Goal: Information Seeking & Learning: Learn about a topic

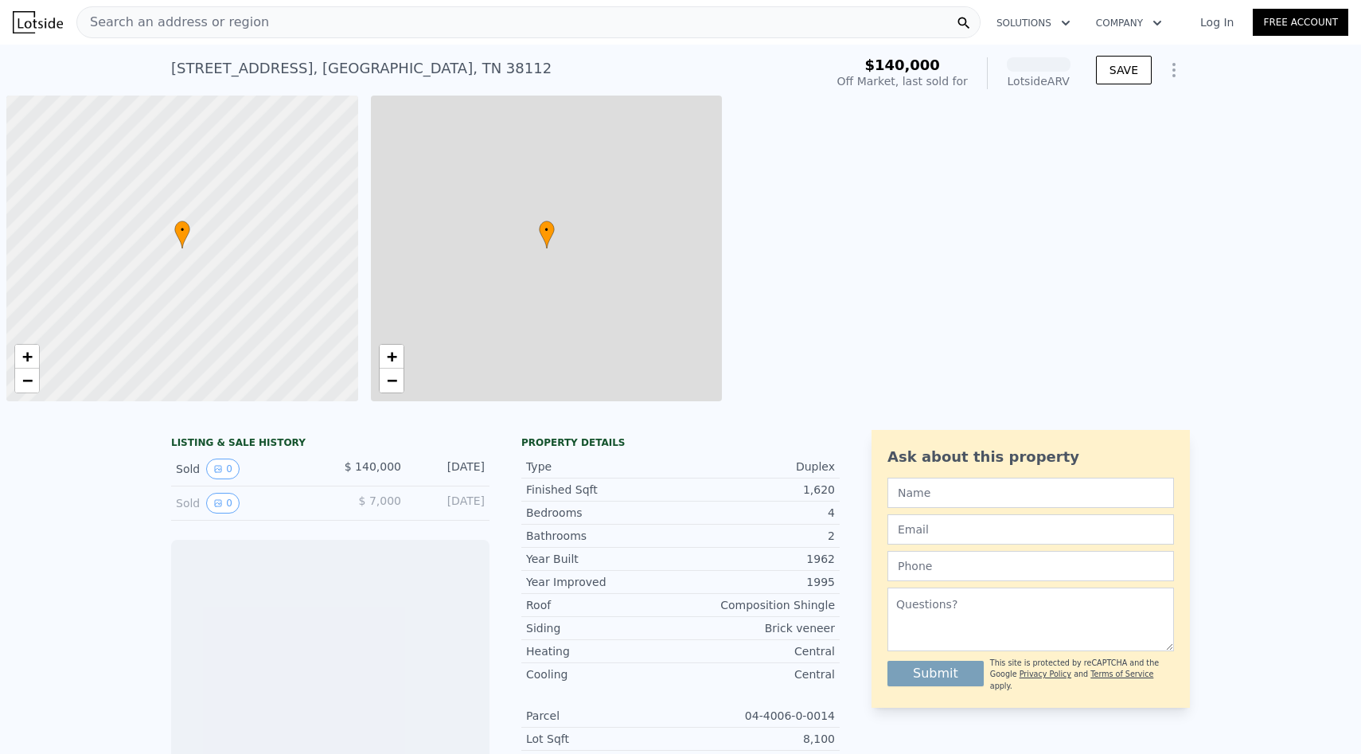
scroll to position [0, 6]
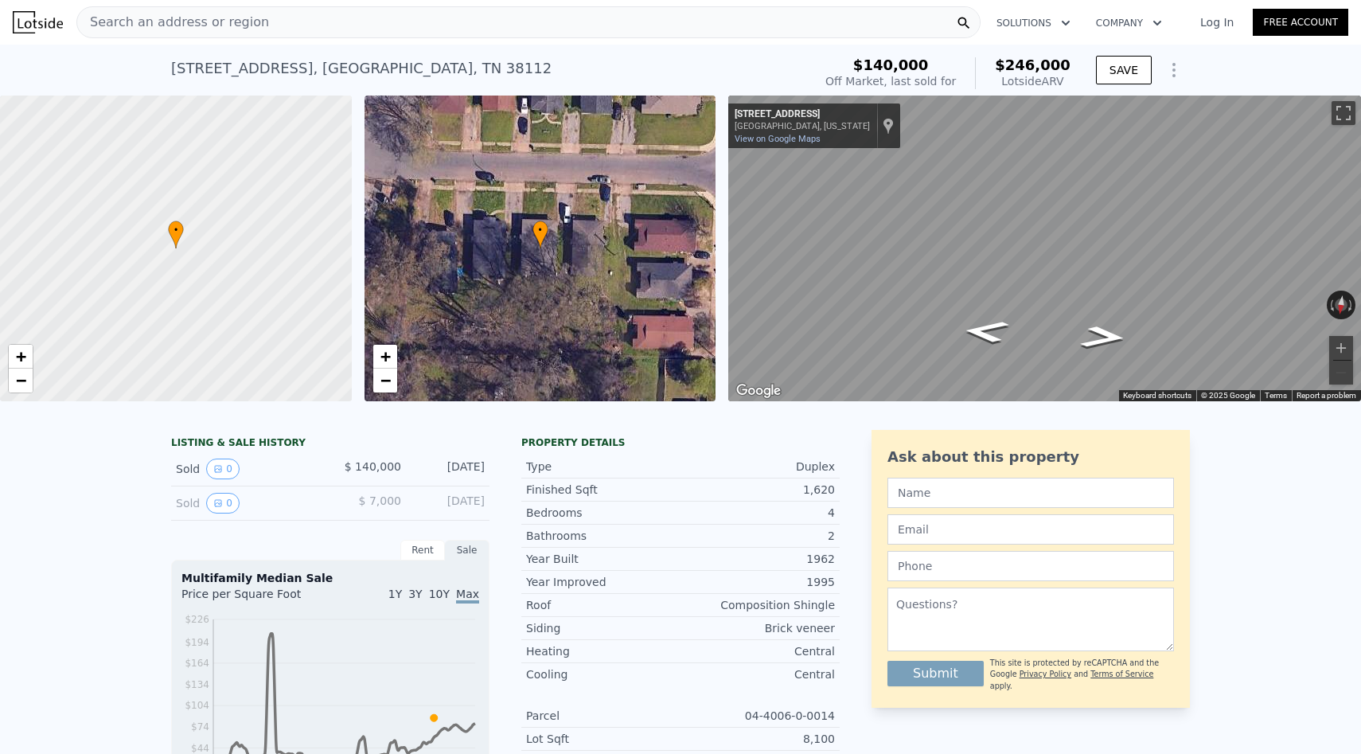
click at [555, 17] on div "Search an address or region" at bounding box center [528, 22] width 904 height 32
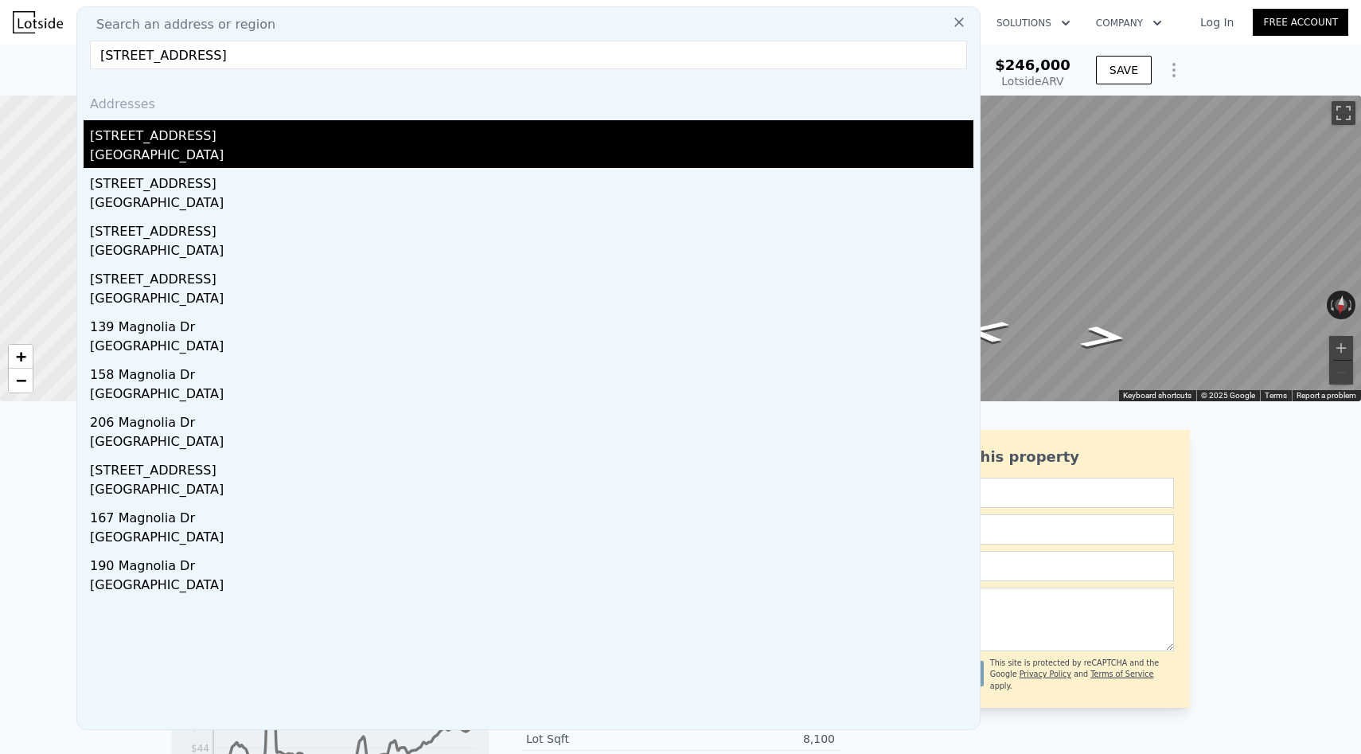
type input "[STREET_ADDRESS]"
click at [524, 124] on div "[STREET_ADDRESS]" at bounding box center [531, 132] width 883 height 25
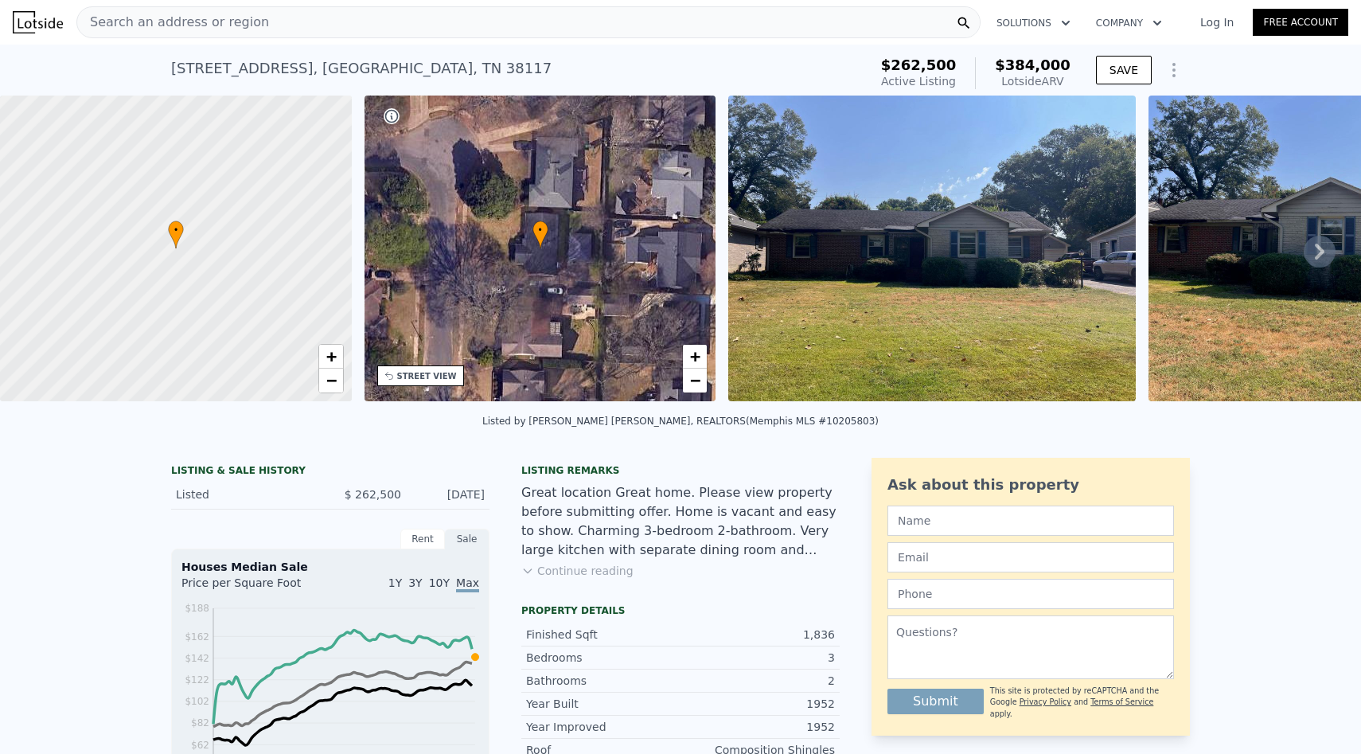
click at [858, 257] on img at bounding box center [931, 248] width 407 height 306
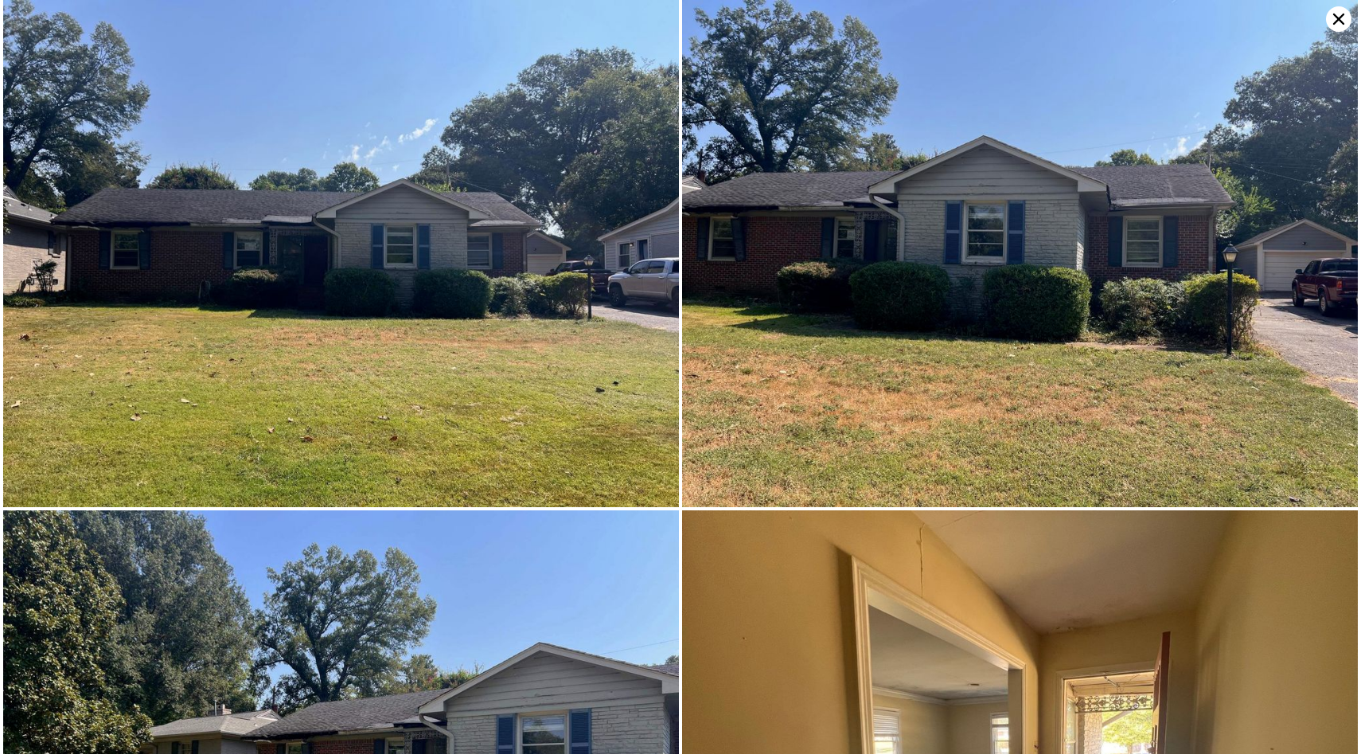
click at [593, 460] on img at bounding box center [341, 253] width 676 height 507
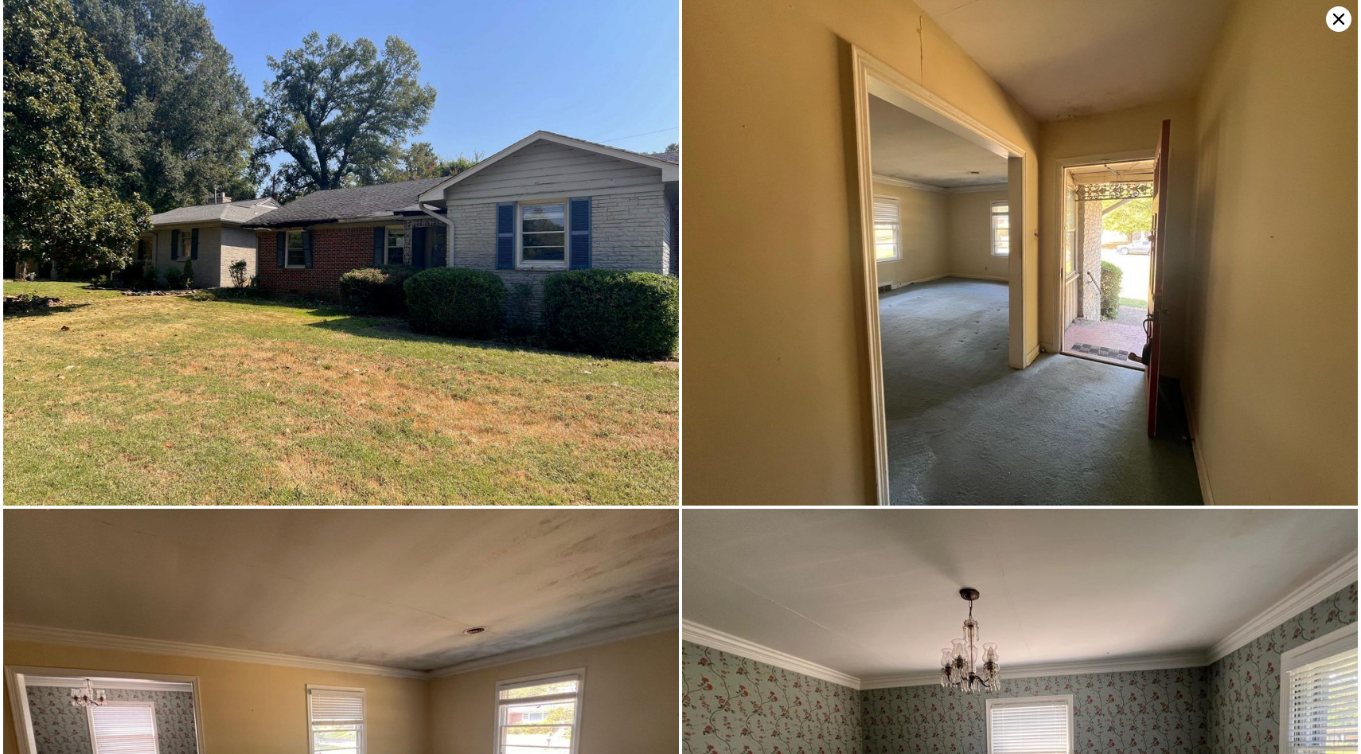
scroll to position [510, 0]
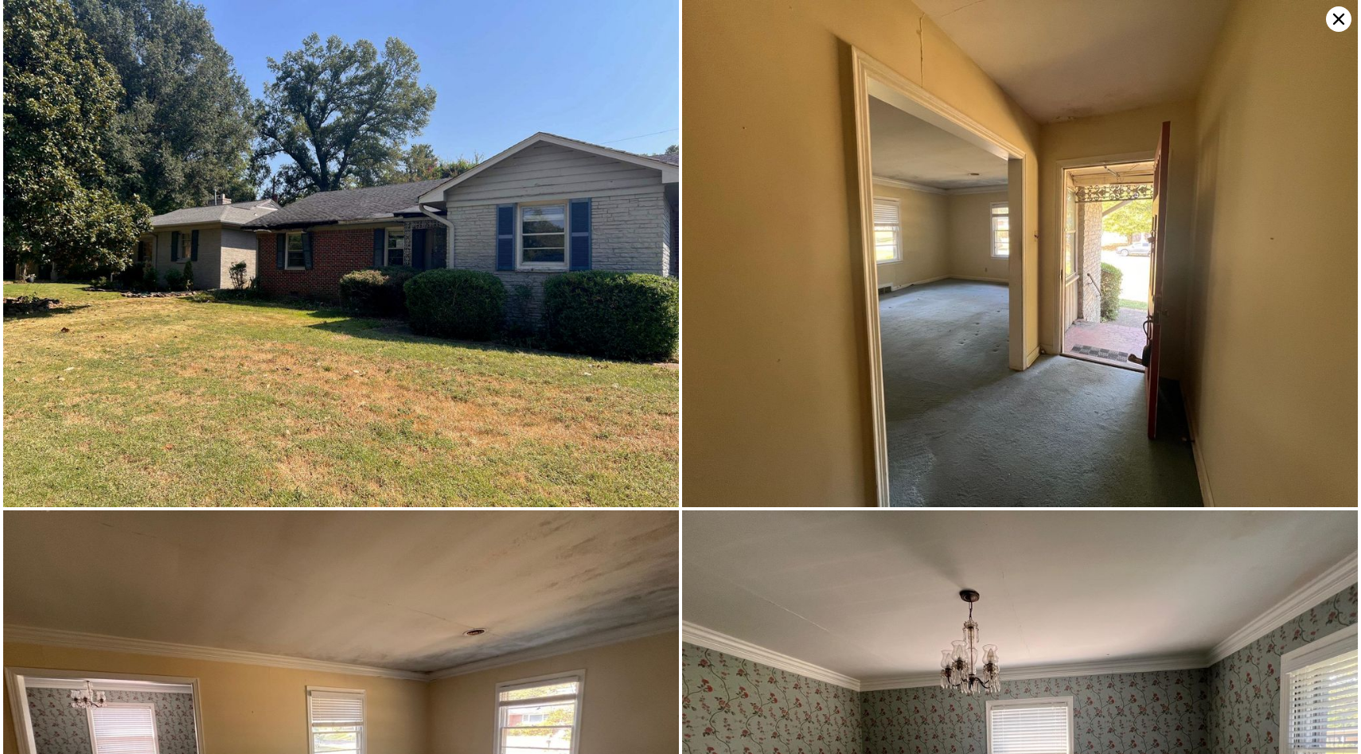
click at [1350, 17] on icon at bounding box center [1338, 18] width 25 height 25
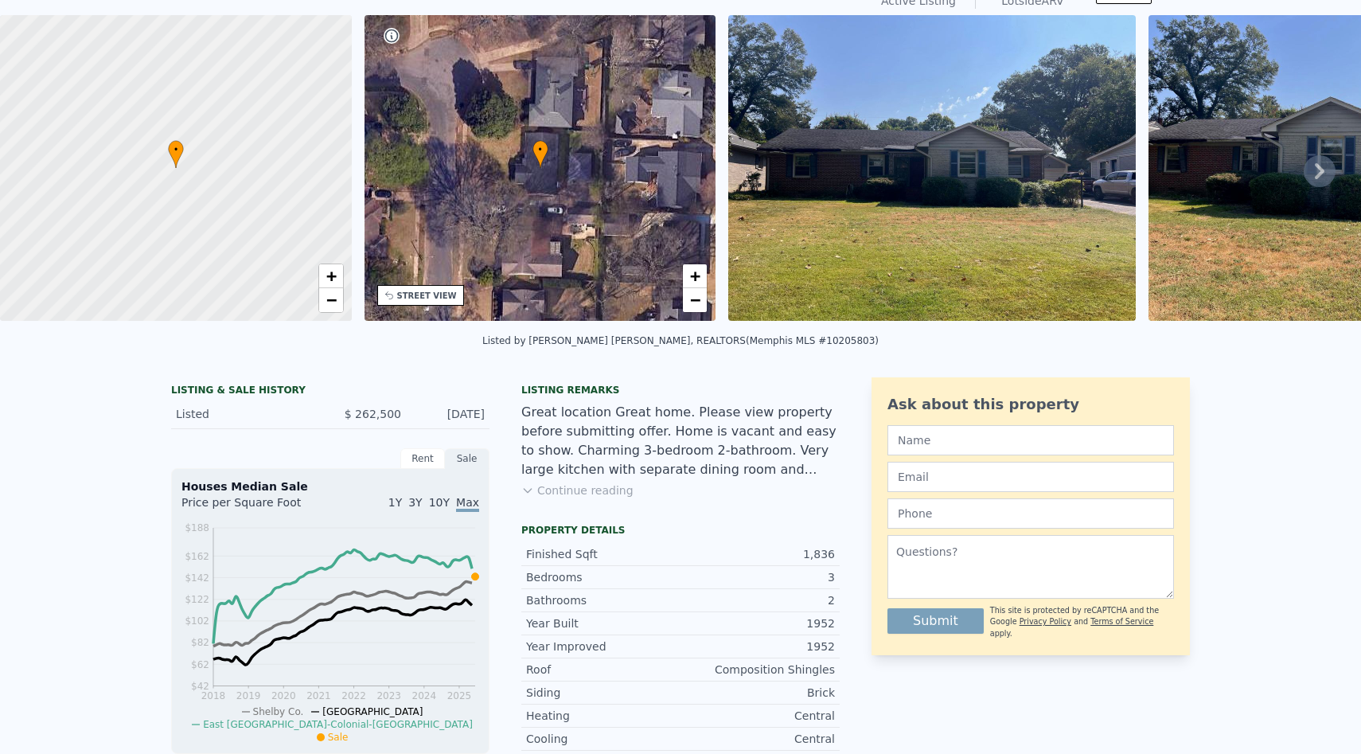
scroll to position [0, 0]
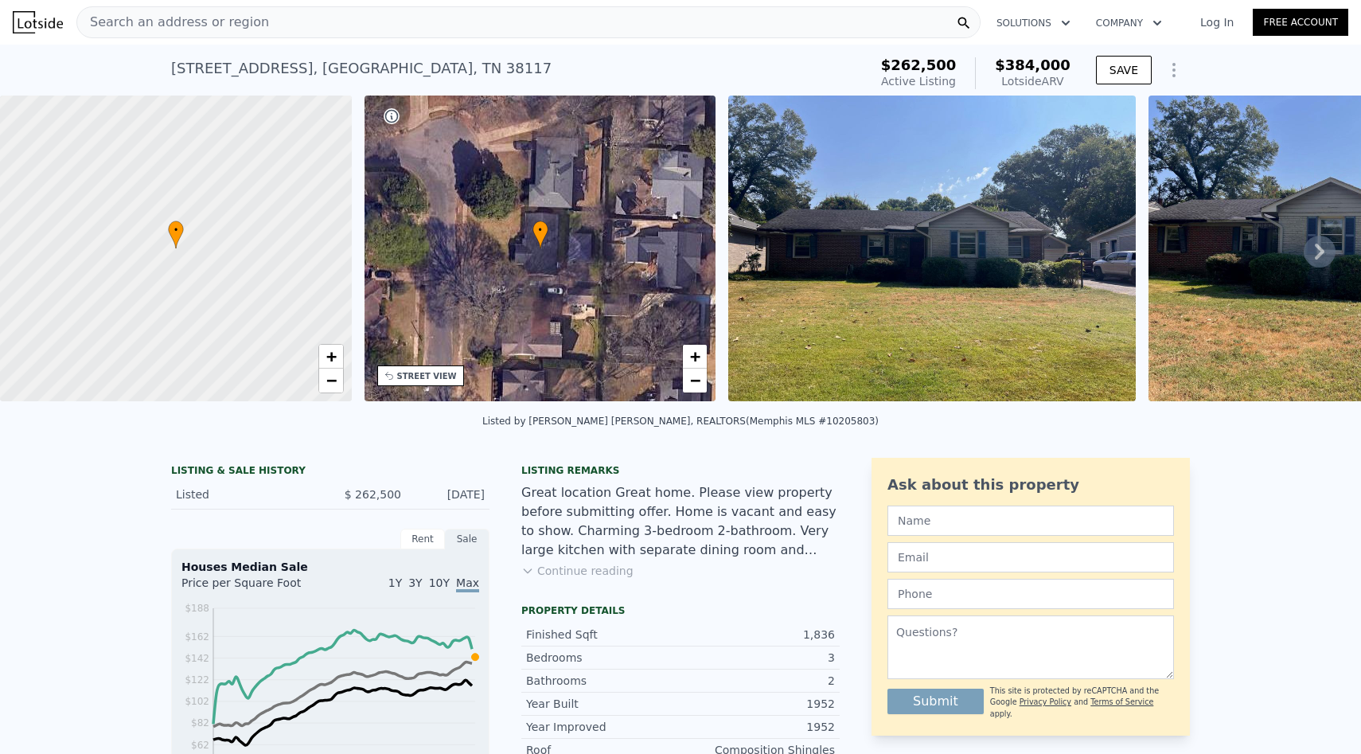
click at [446, 26] on div "Search an address or region" at bounding box center [528, 22] width 904 height 32
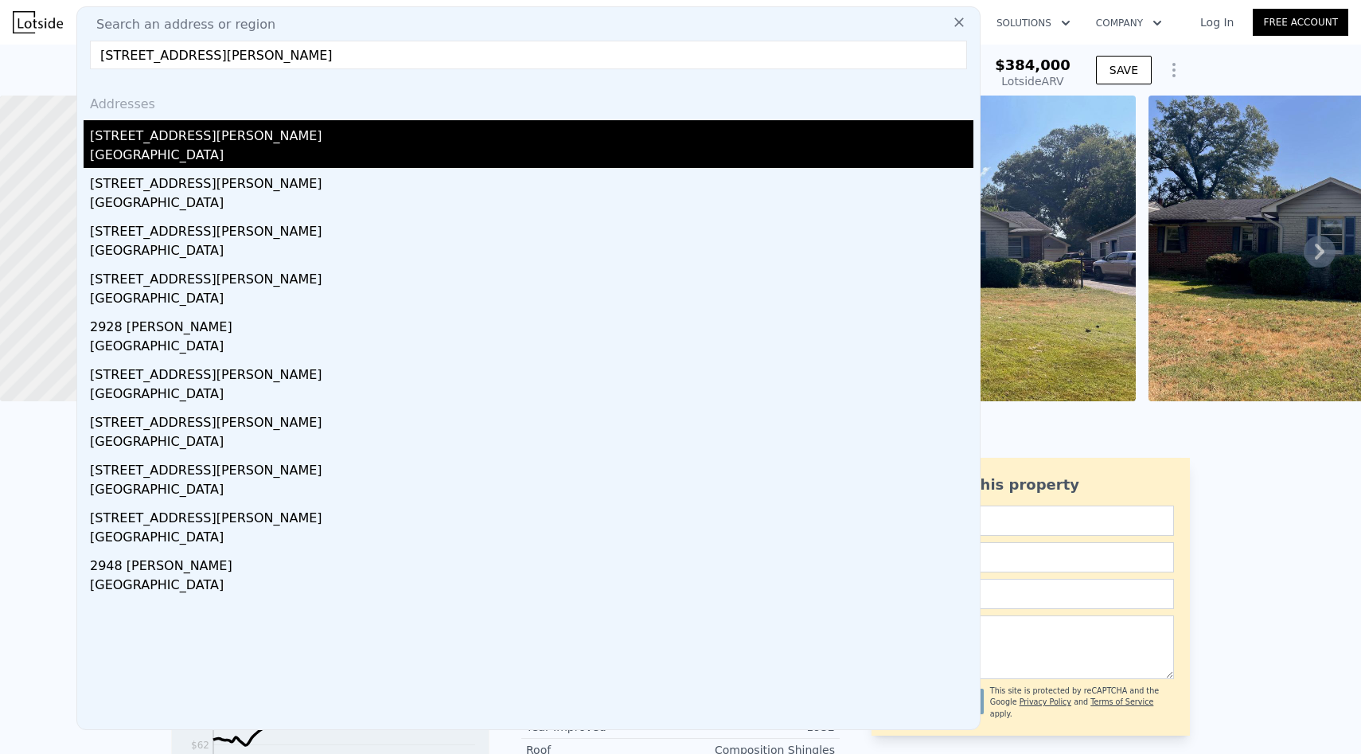
type input "[STREET_ADDRESS][PERSON_NAME]"
click at [365, 140] on div "[STREET_ADDRESS][PERSON_NAME]" at bounding box center [531, 132] width 883 height 25
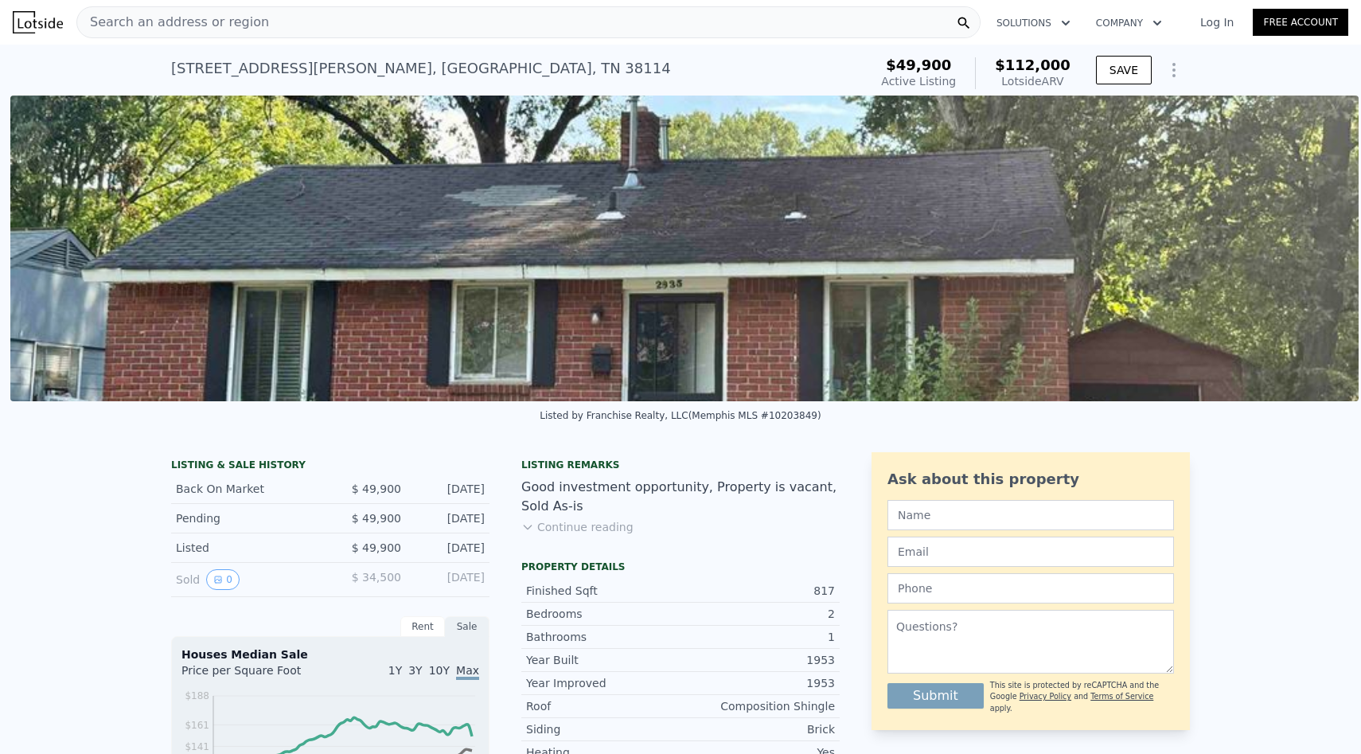
scroll to position [0, 728]
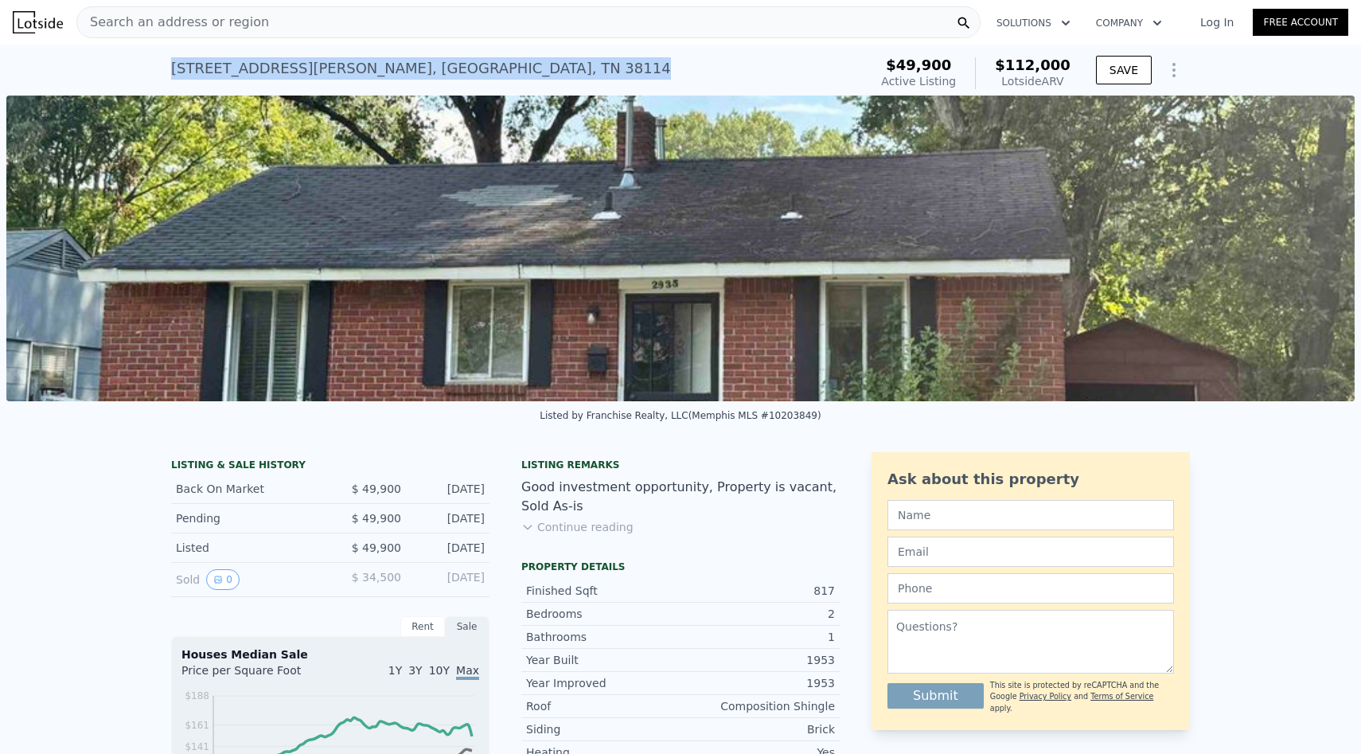
drag, startPoint x: 435, startPoint y: 67, endPoint x: 173, endPoint y: 63, distance: 261.9
click at [172, 63] on div "[STREET_ADDRESS][PERSON_NAME] Active at $49,900 (~ARV $112k )" at bounding box center [516, 73] width 691 height 45
copy div "[STREET_ADDRESS][PERSON_NAME]"
click at [462, 16] on div "Search an address or region" at bounding box center [528, 22] width 904 height 32
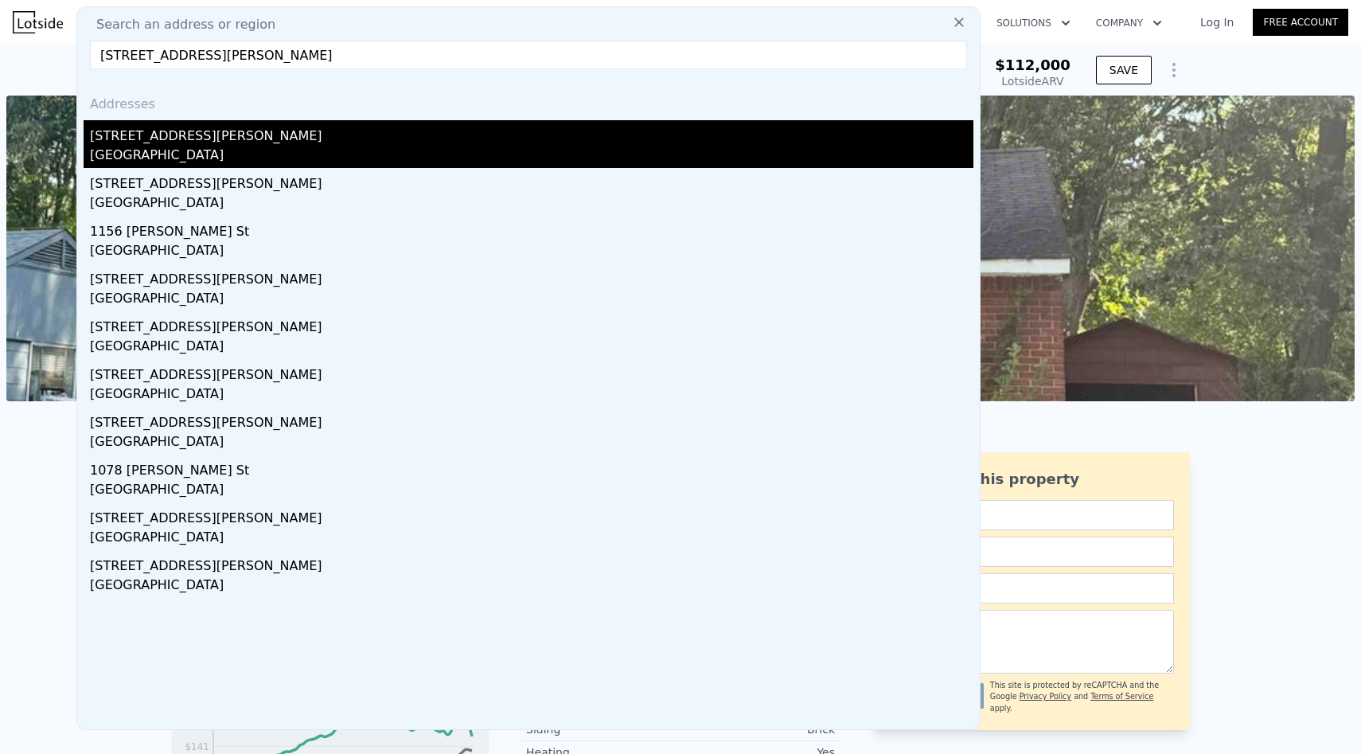
type input "[STREET_ADDRESS][PERSON_NAME]"
click at [407, 129] on div "[STREET_ADDRESS][PERSON_NAME]" at bounding box center [531, 132] width 883 height 25
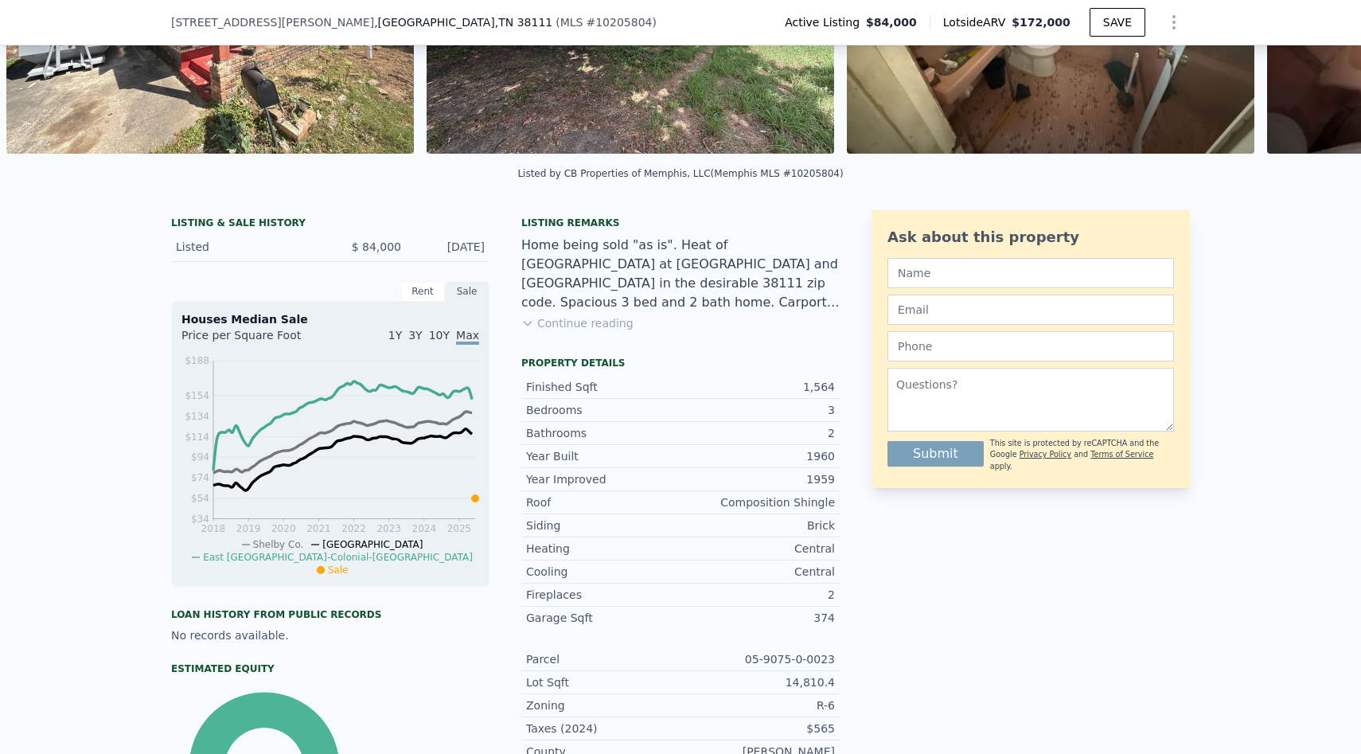
scroll to position [241, 0]
click at [610, 318] on button "Continue reading" at bounding box center [577, 324] width 112 height 16
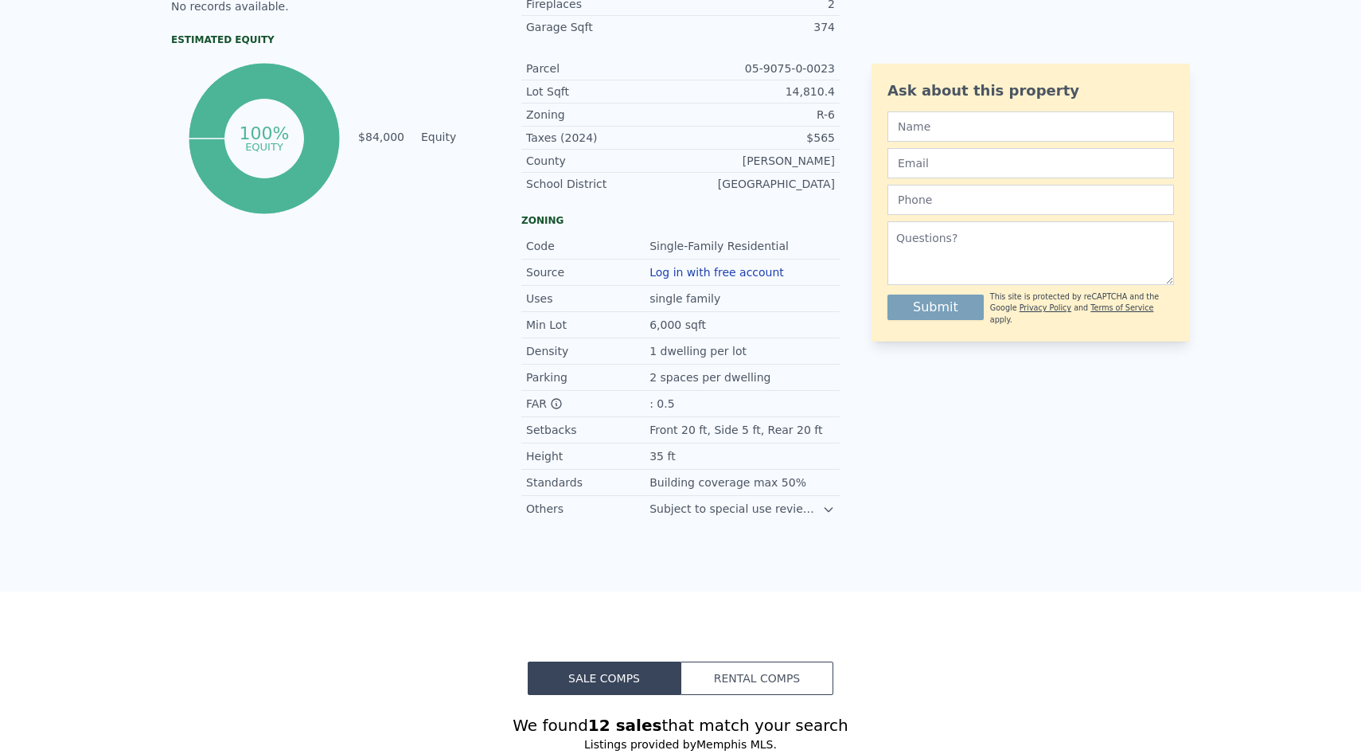
scroll to position [0, 0]
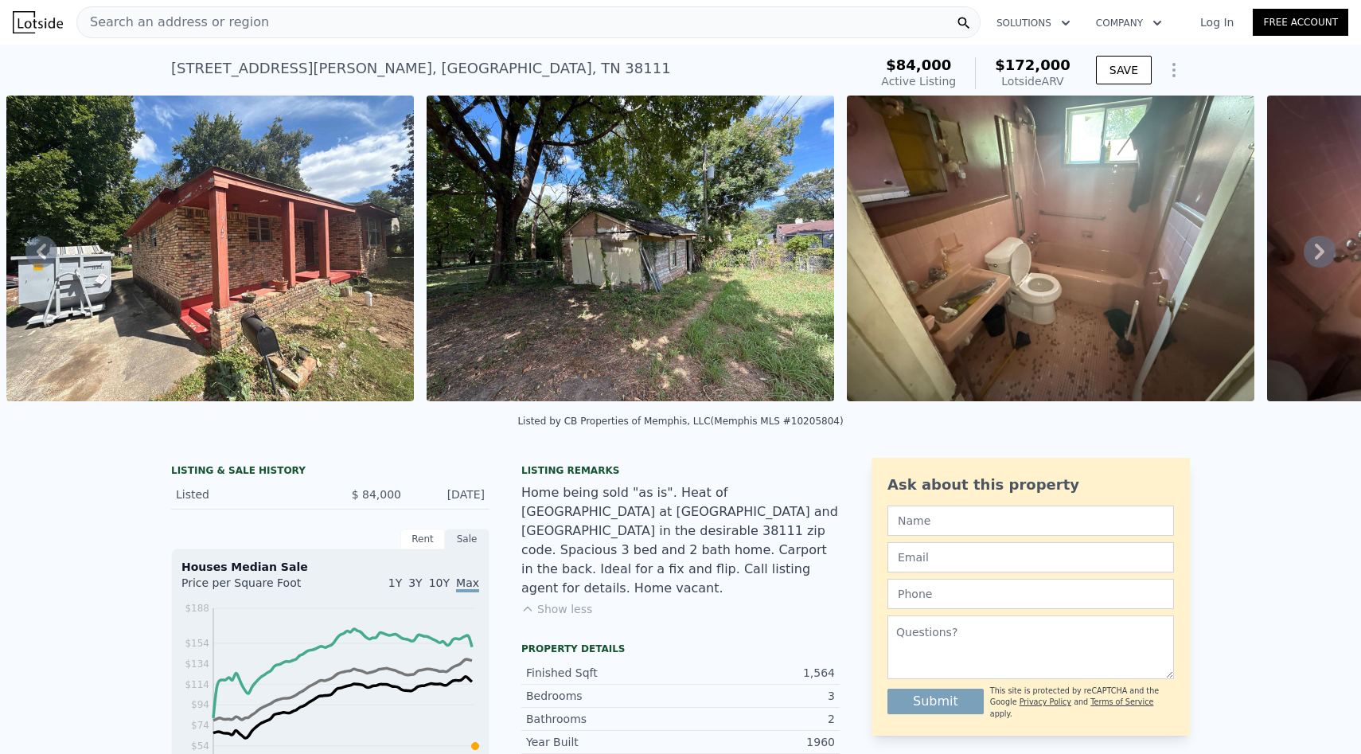
click at [364, 287] on img at bounding box center [209, 248] width 407 height 306
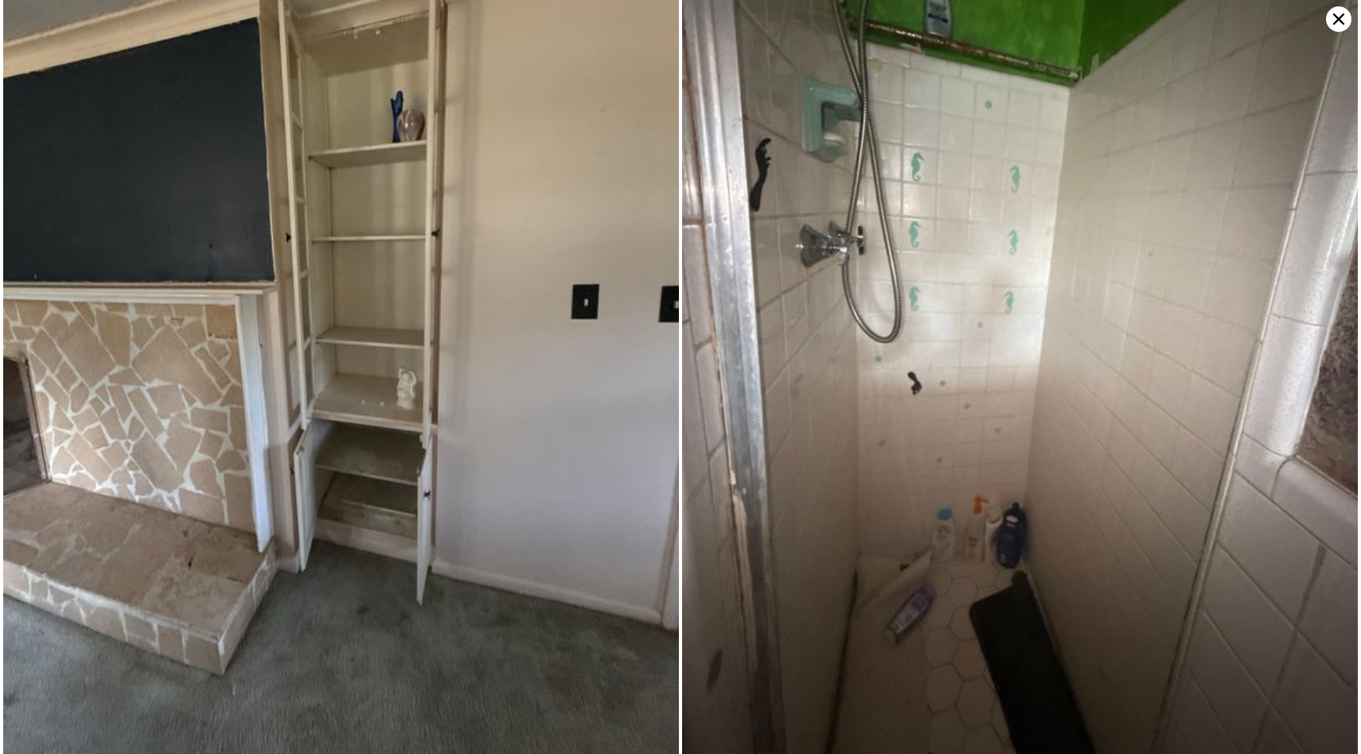
scroll to position [3716, 0]
click at [1346, 18] on icon at bounding box center [1338, 18] width 25 height 25
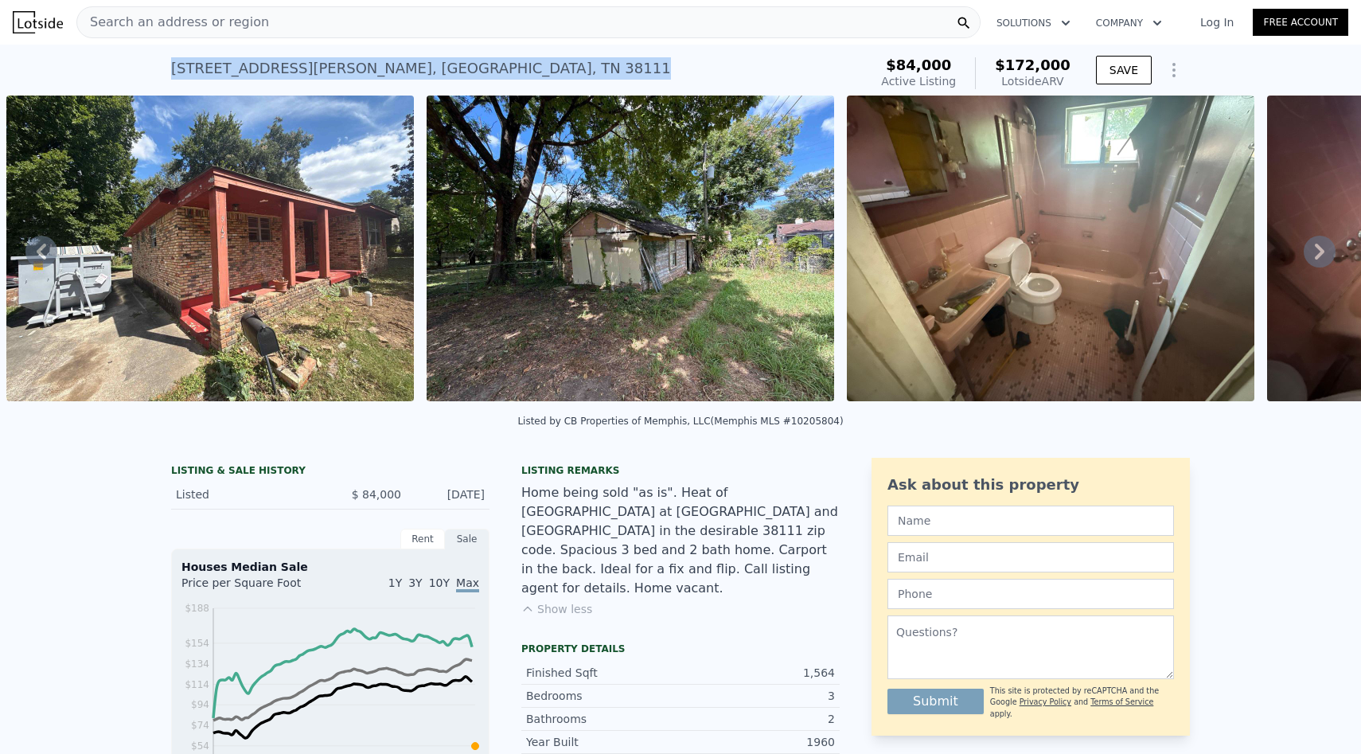
drag, startPoint x: 400, startPoint y: 64, endPoint x: 177, endPoint y: 57, distance: 223.7
click at [177, 57] on div "[STREET_ADDRESS][PERSON_NAME] Active at $84k (~ARV $172k )" at bounding box center [516, 73] width 691 height 45
copy div "[STREET_ADDRESS][PERSON_NAME]"
